Goal: Find specific page/section: Find specific page/section

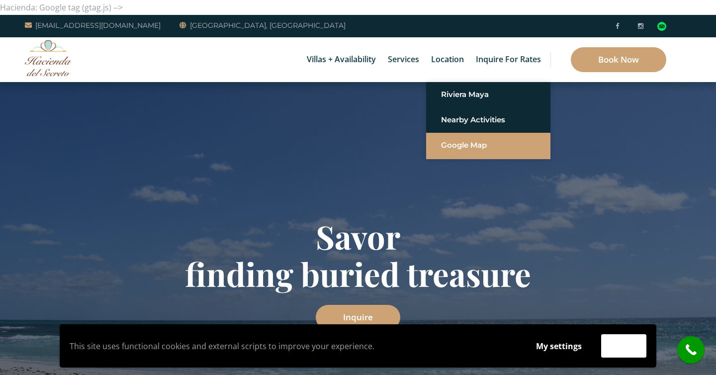
click at [476, 148] on link "Google Map" at bounding box center [488, 145] width 95 height 18
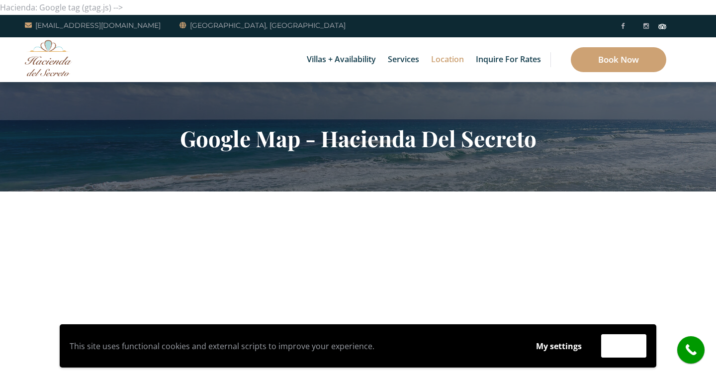
scroll to position [3, 0]
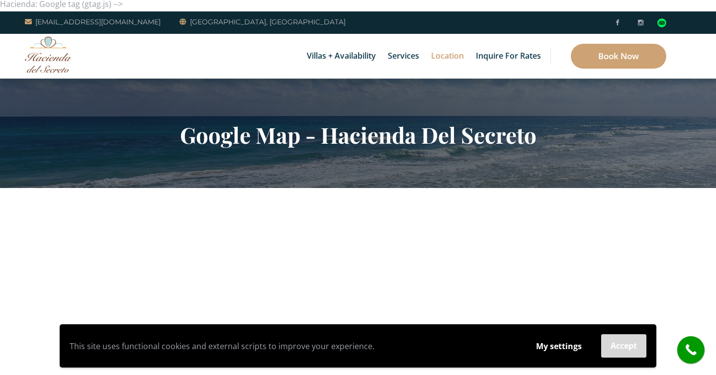
click at [625, 347] on button "Accept" at bounding box center [623, 345] width 45 height 23
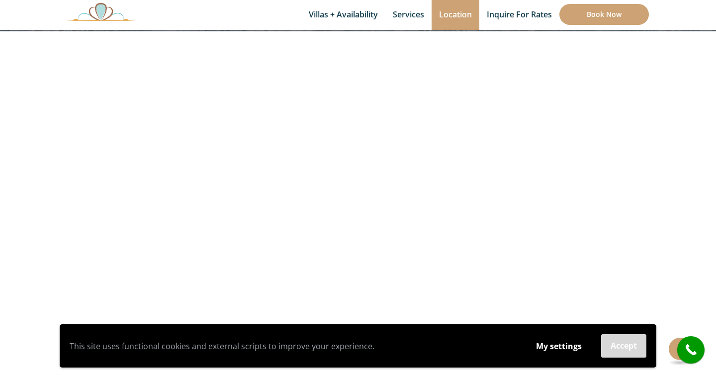
scroll to position [254, 0]
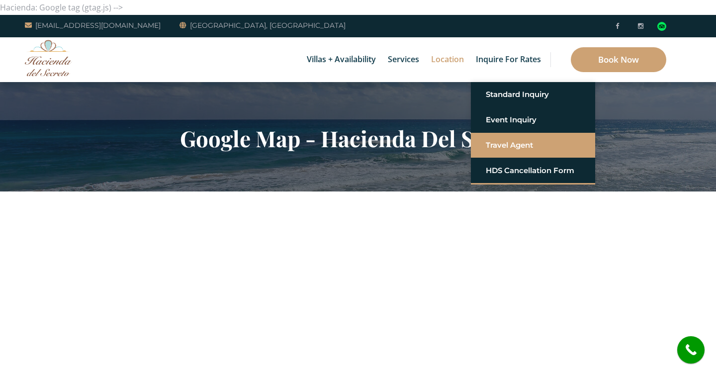
click at [520, 153] on link "Travel Agent" at bounding box center [533, 145] width 95 height 18
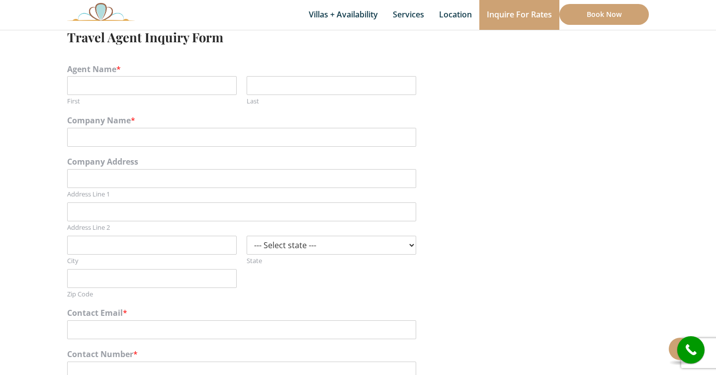
scroll to position [453, 0]
